Goal: Entertainment & Leisure: Browse casually

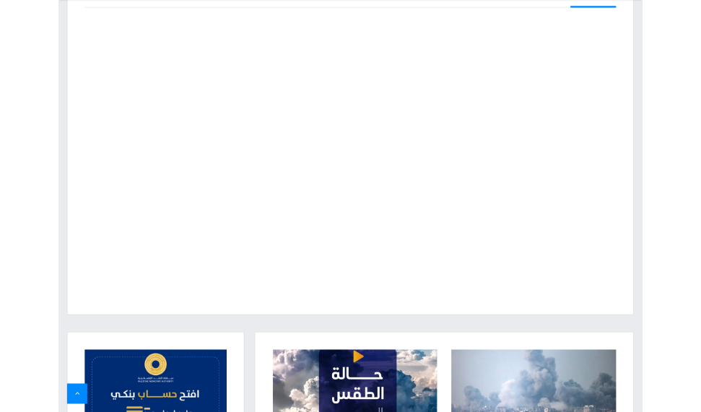
scroll to position [144, 0]
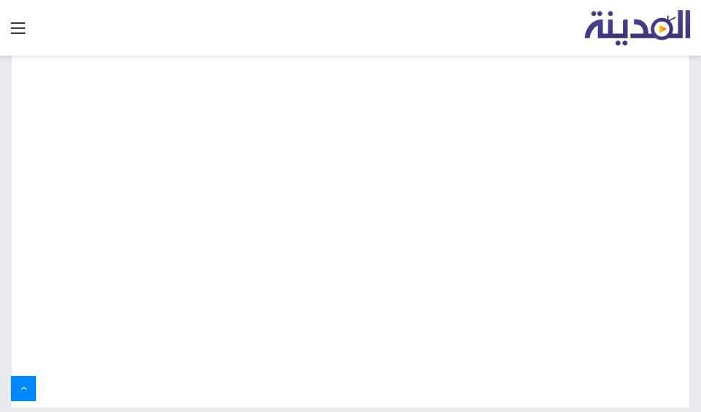
scroll to position [72, 0]
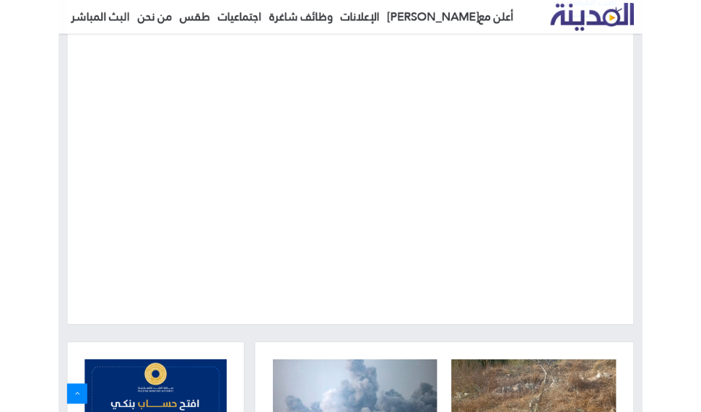
scroll to position [144, 0]
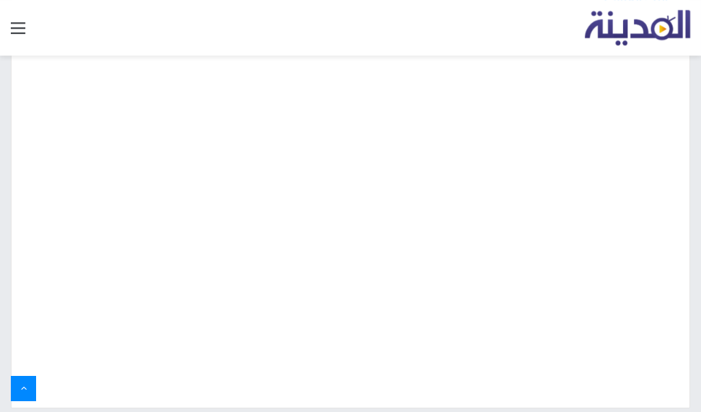
scroll to position [72, 0]
